Goal: Find specific page/section: Find specific page/section

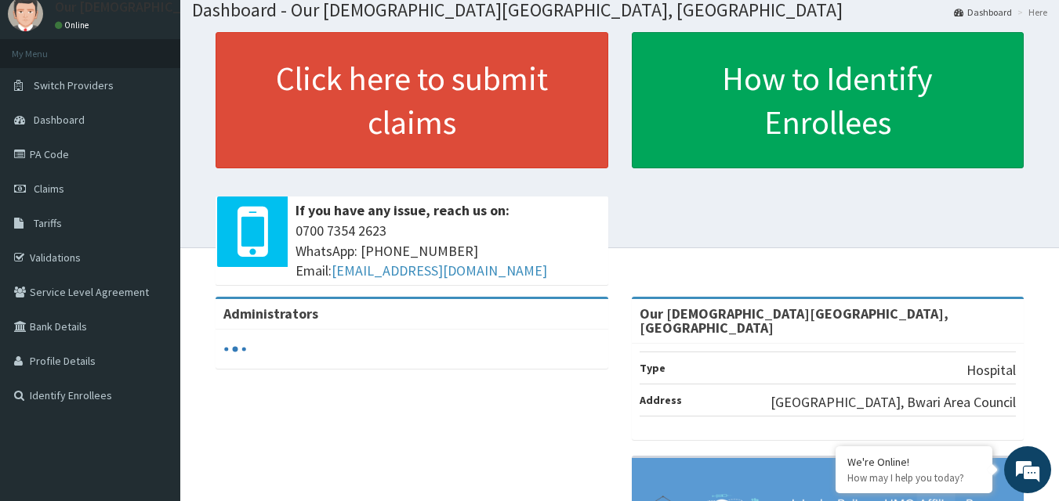
scroll to position [78, 0]
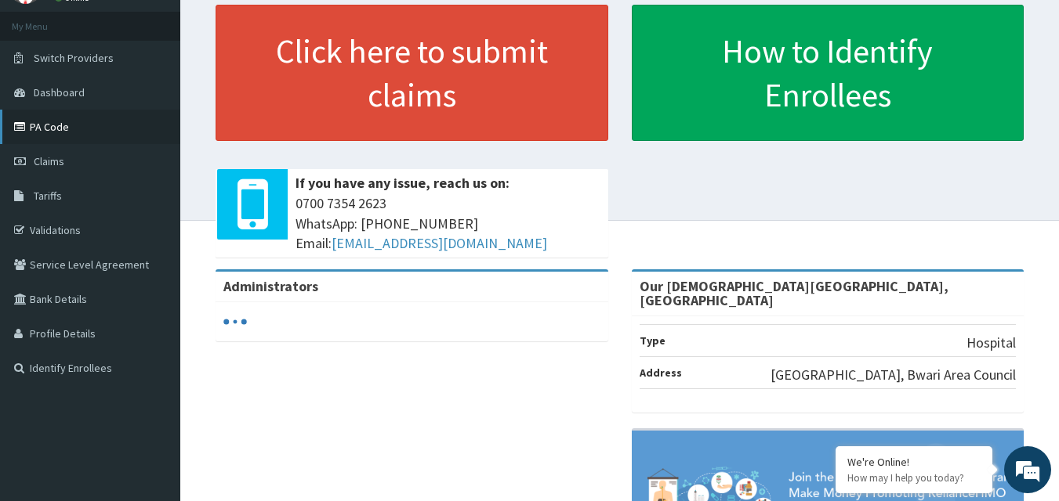
click at [69, 130] on link "PA Code" at bounding box center [90, 127] width 180 height 34
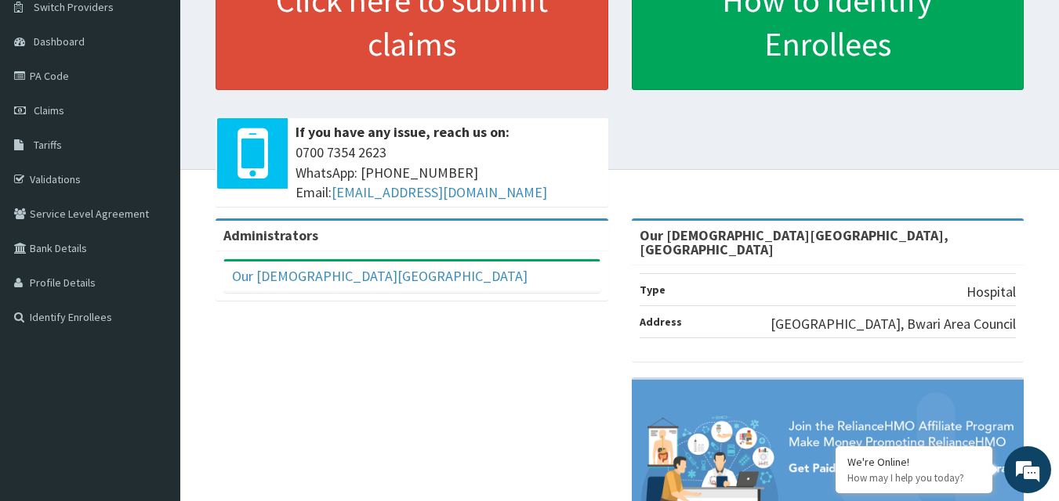
scroll to position [7, 0]
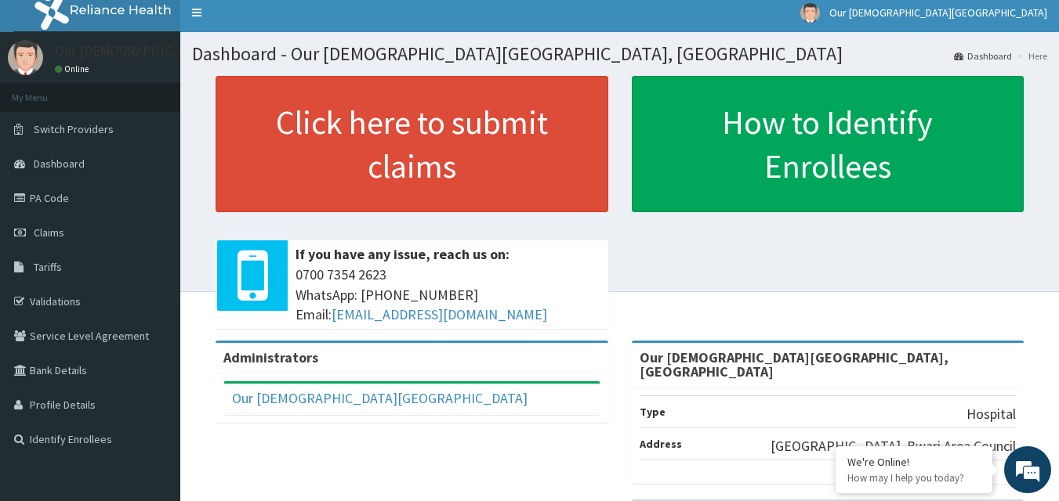
click at [364, 364] on div "Administrators" at bounding box center [411, 358] width 393 height 31
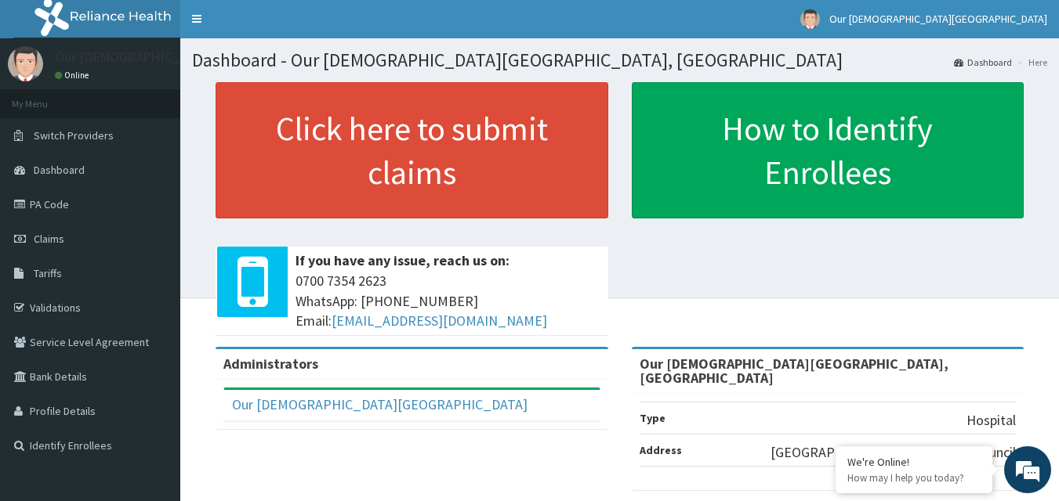
scroll to position [0, 0]
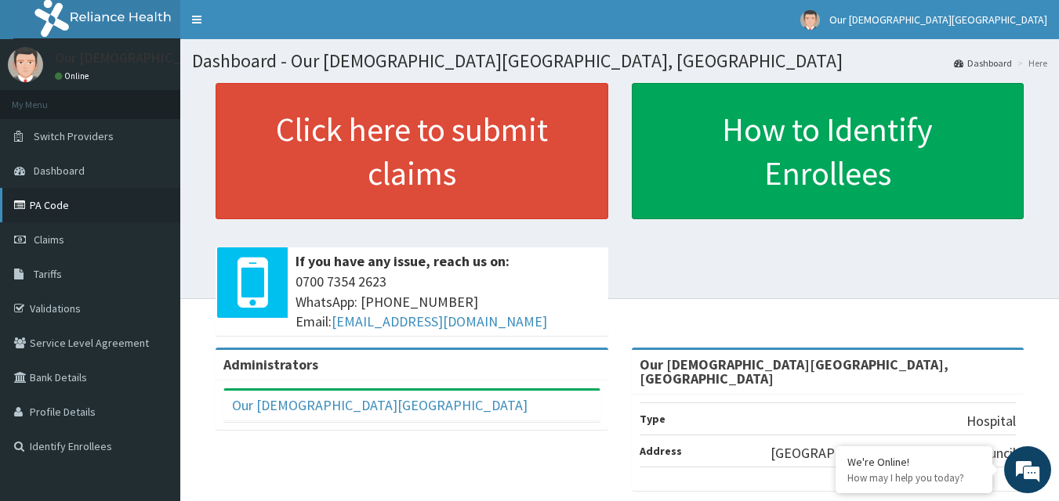
click at [80, 203] on link "PA Code" at bounding box center [90, 205] width 180 height 34
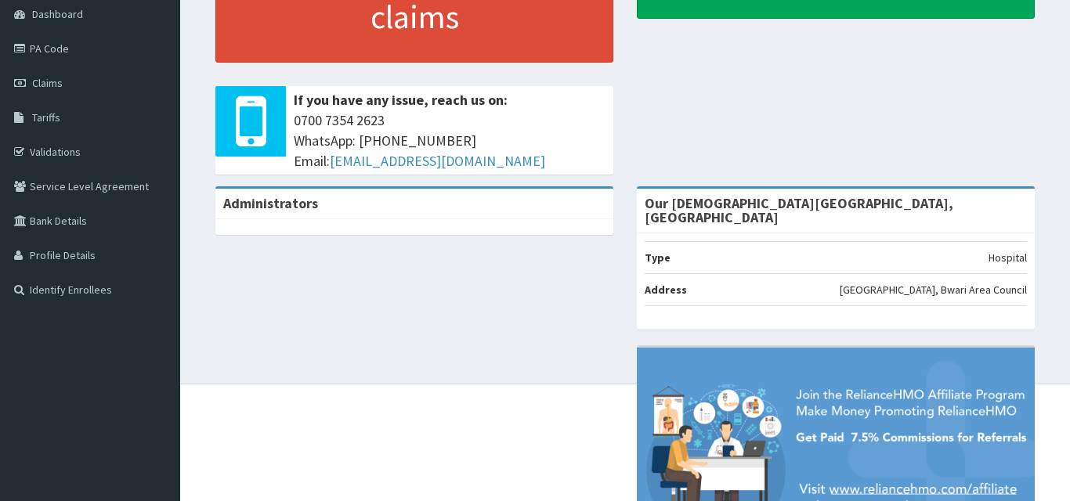
scroll to position [78, 0]
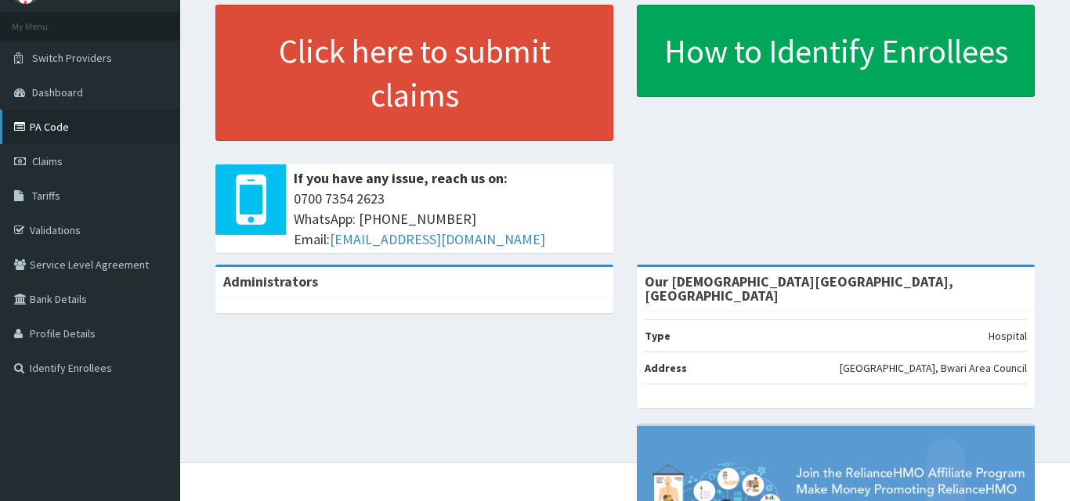
click at [76, 128] on link "PA Code" at bounding box center [90, 127] width 180 height 34
